Goal: Navigation & Orientation: Understand site structure

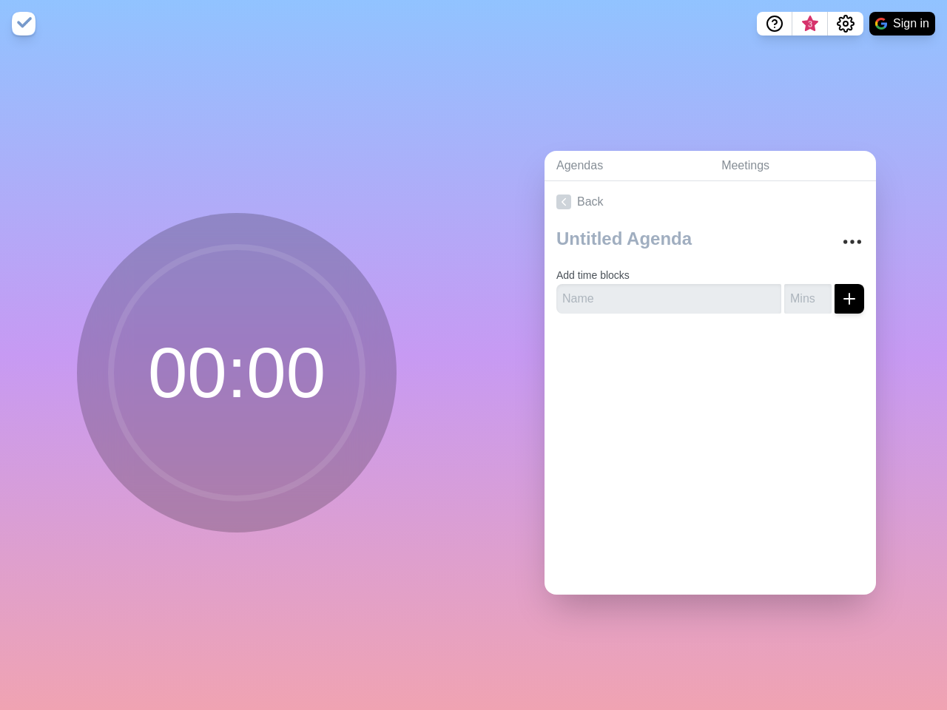
click at [473, 355] on div "Agendas Meetings Back Add time blocks" at bounding box center [709, 378] width 473 height 663
click at [774, 24] on icon "Help" at bounding box center [774, 22] width 4 height 4
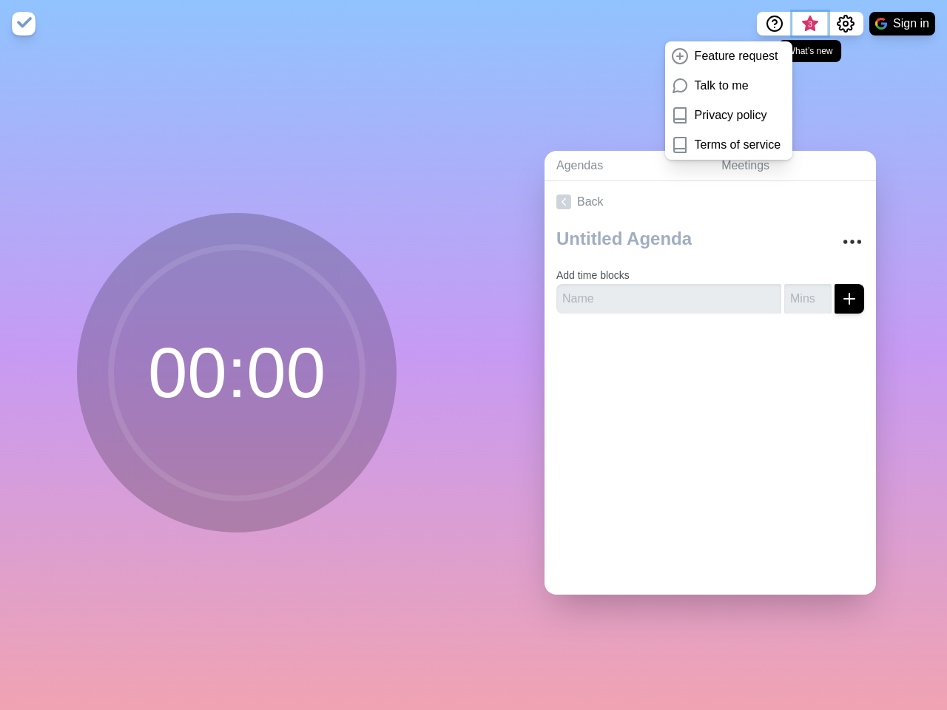
click at [809, 24] on span "3" at bounding box center [810, 24] width 12 height 12
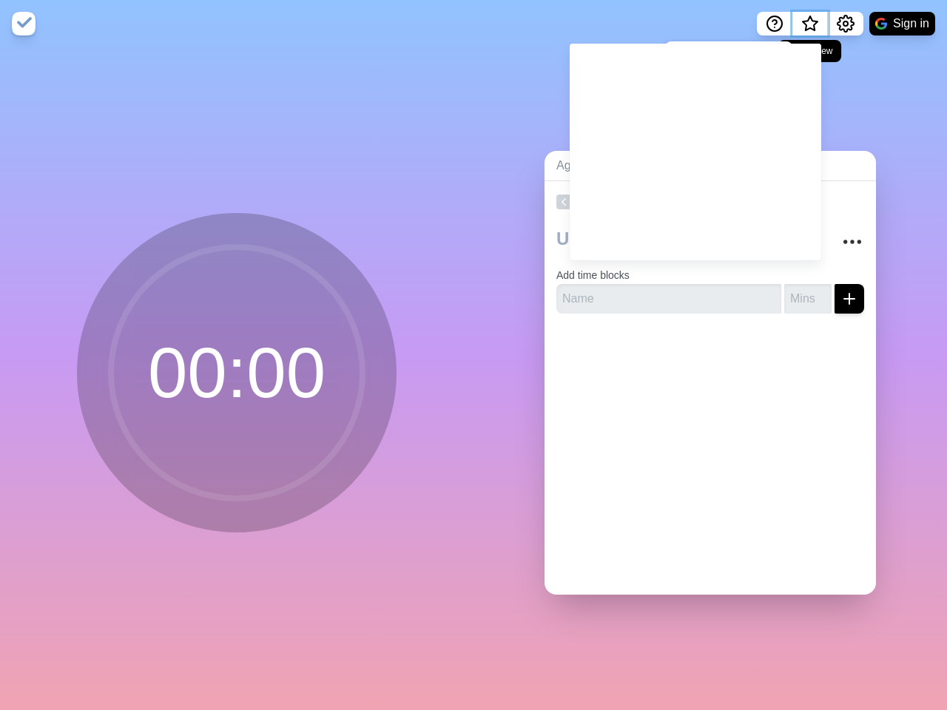
click at [809, 28] on span "What’s new" at bounding box center [809, 24] width 7 height 7
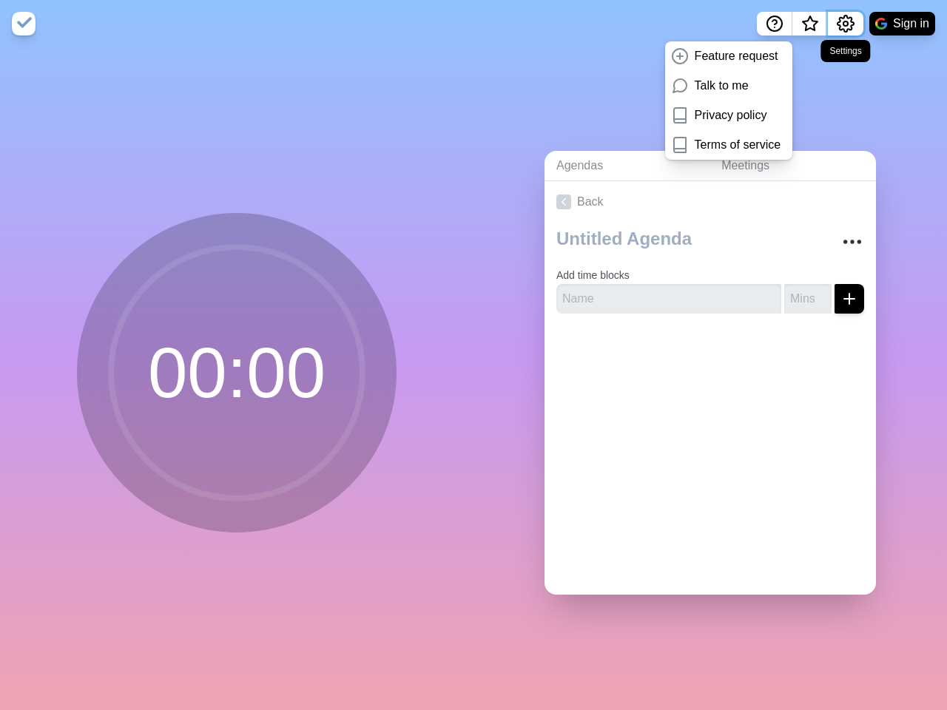
click at [845, 24] on icon "Settings" at bounding box center [845, 24] width 18 height 18
click at [901, 24] on button "Sign in" at bounding box center [902, 24] width 66 height 24
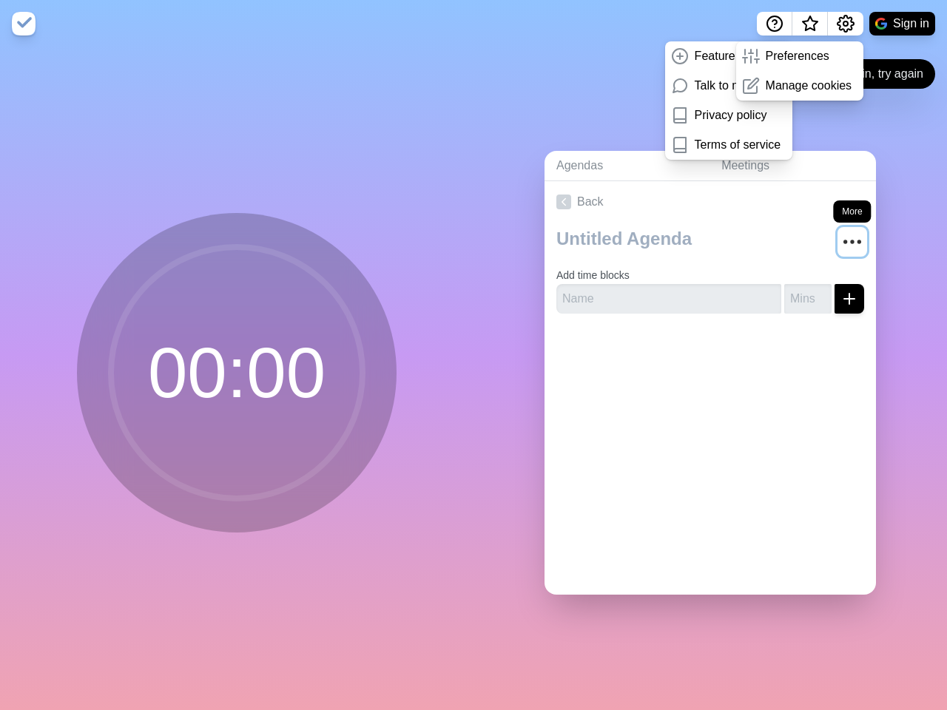
click at [851, 240] on circle "More" at bounding box center [852, 241] width 2 height 2
